Goal: Navigation & Orientation: Find specific page/section

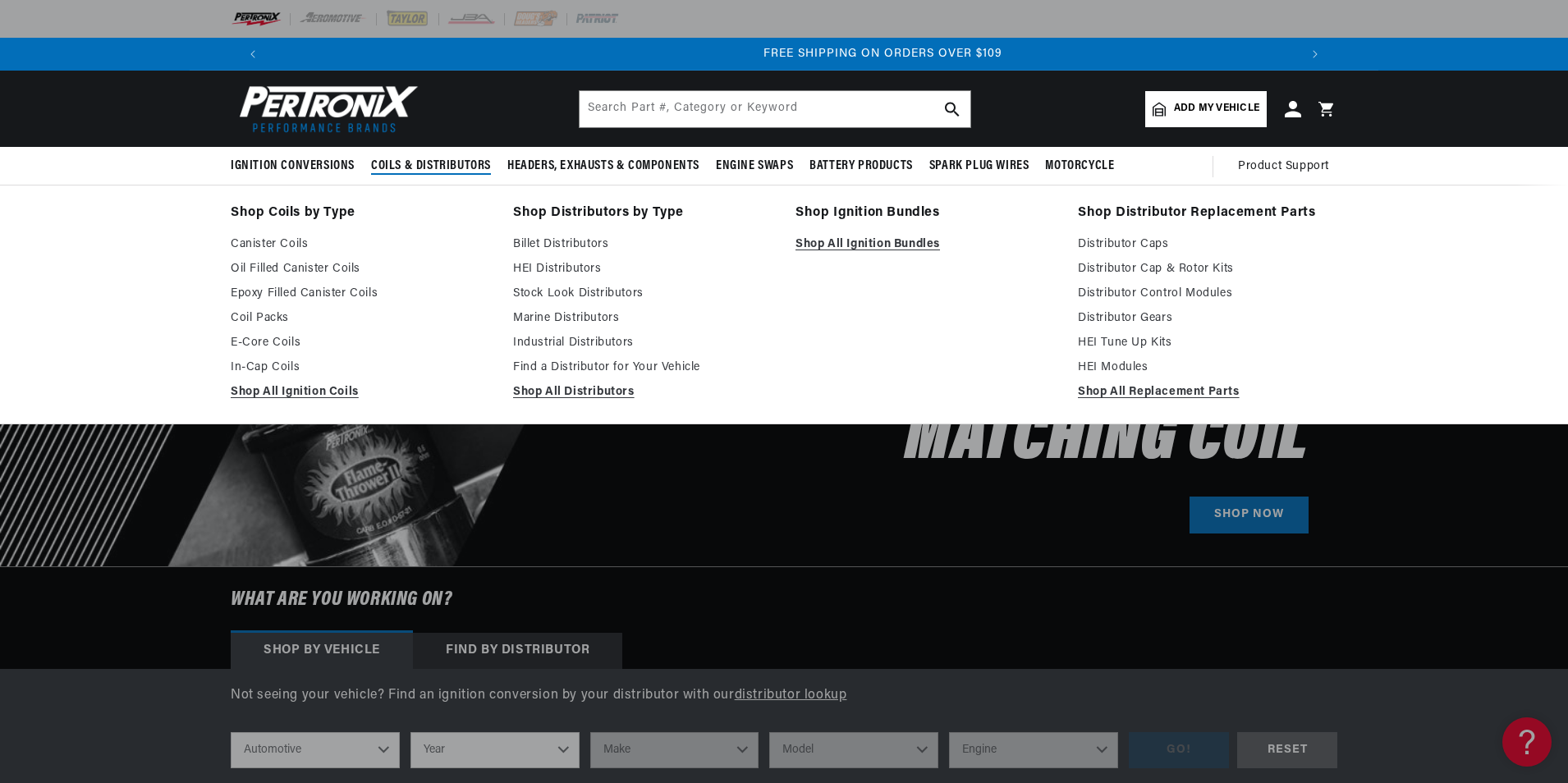
scroll to position [0, 2050]
click at [580, 245] on link "Billet Distributors" at bounding box center [642, 245] width 259 height 20
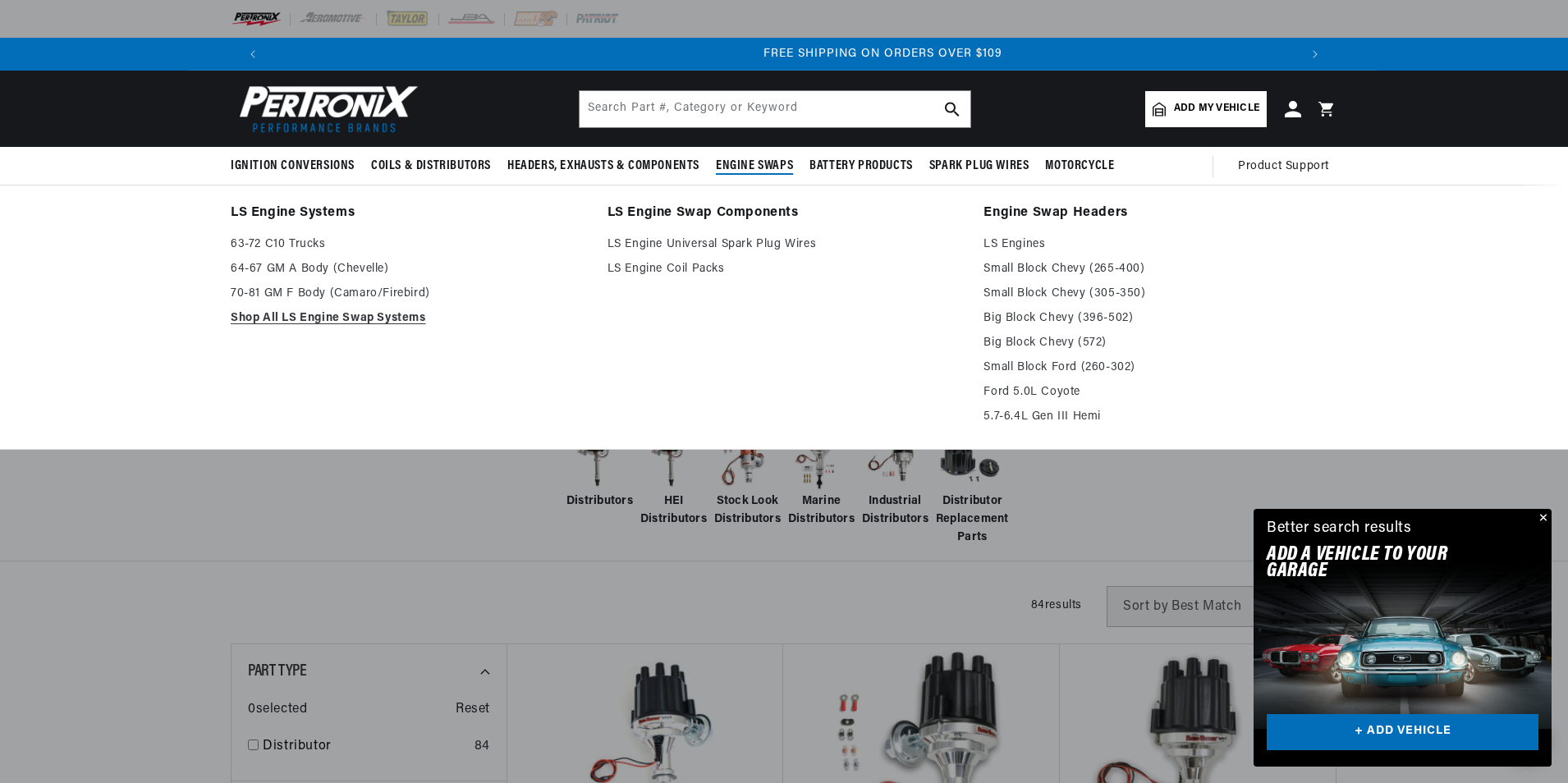
scroll to position [0, 2050]
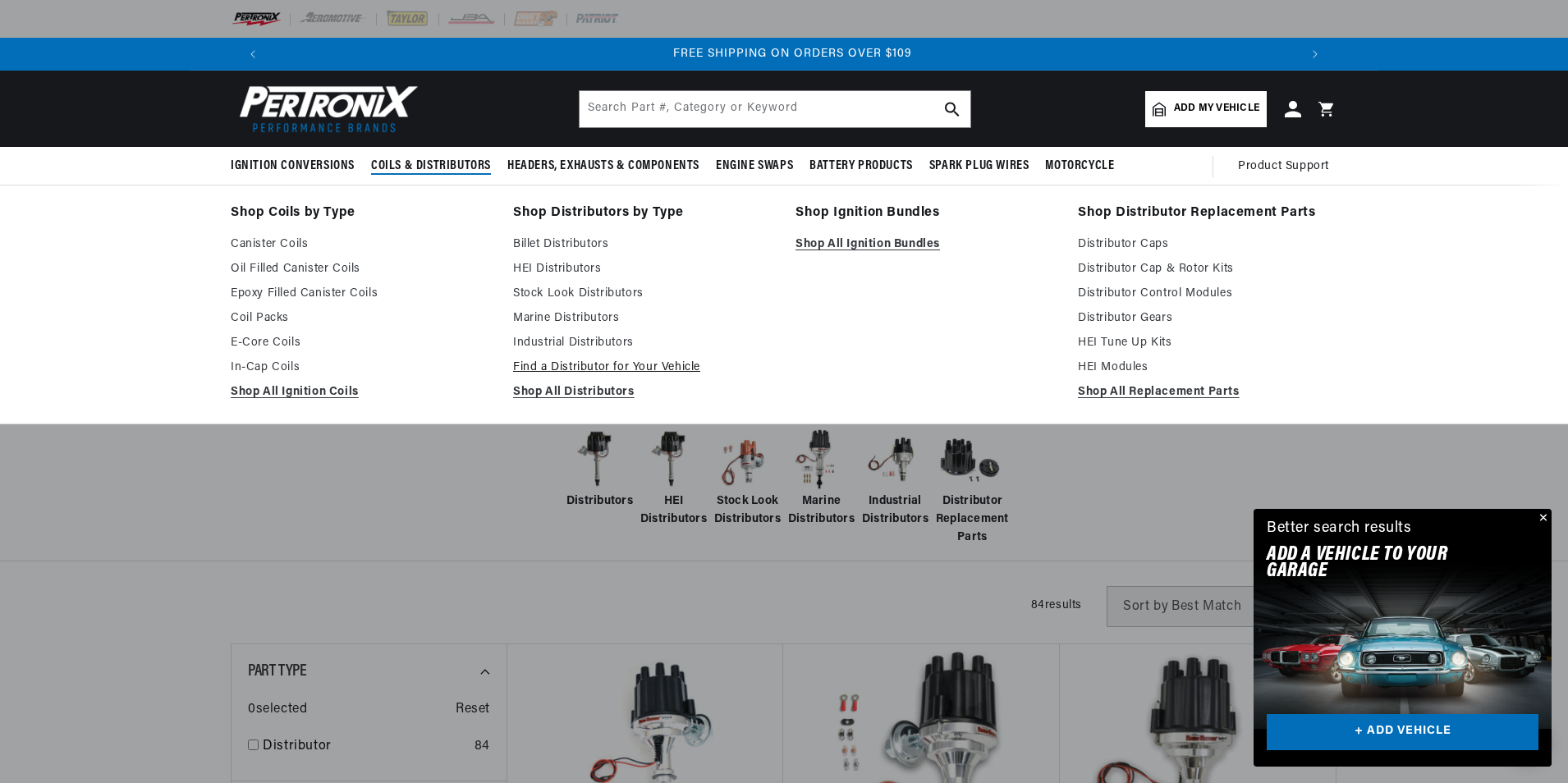
click at [566, 361] on link "Find a Distributor for Your Vehicle" at bounding box center [642, 368] width 259 height 20
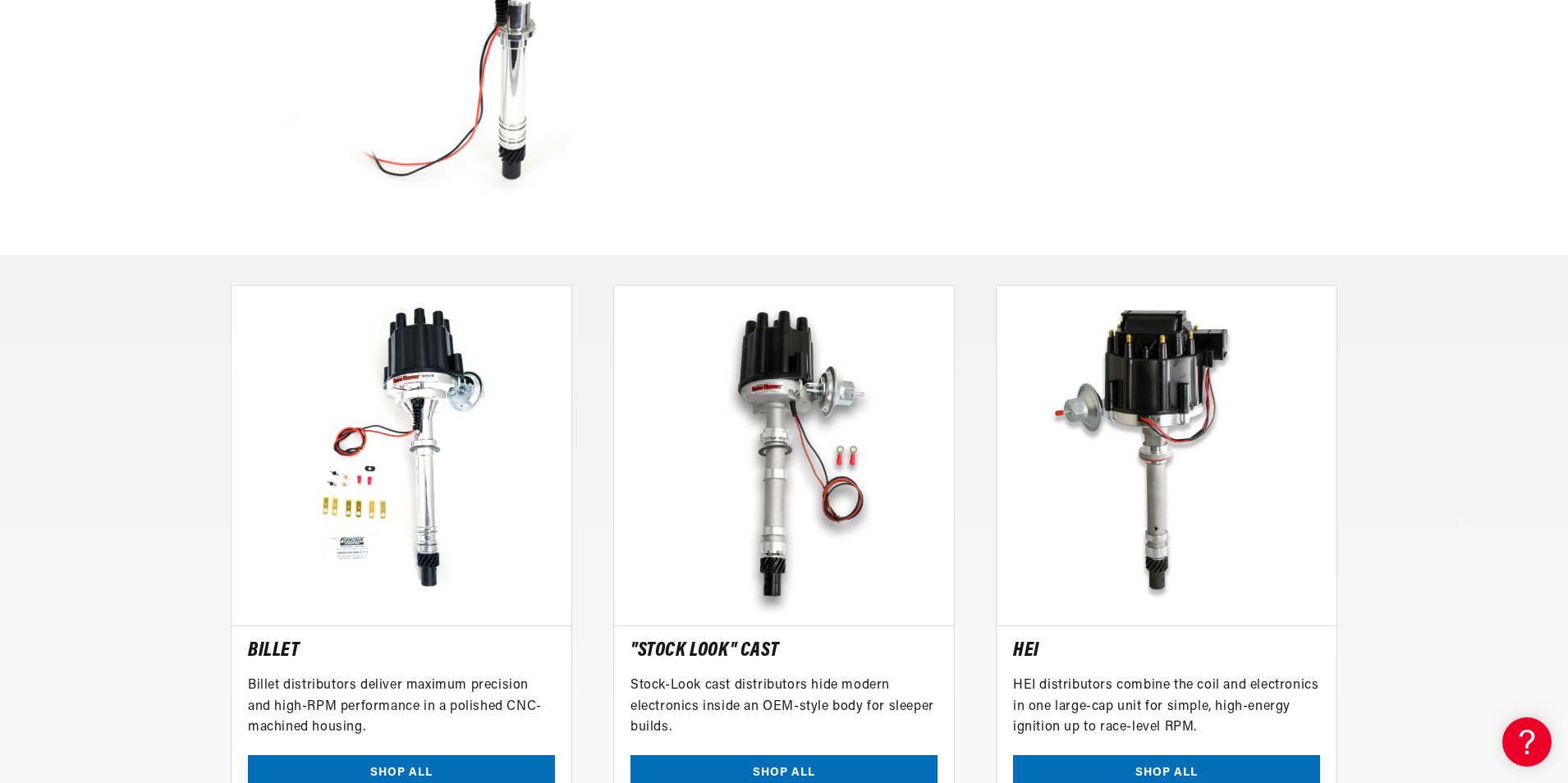
scroll to position [0, 1026]
